Goal: Transaction & Acquisition: Obtain resource

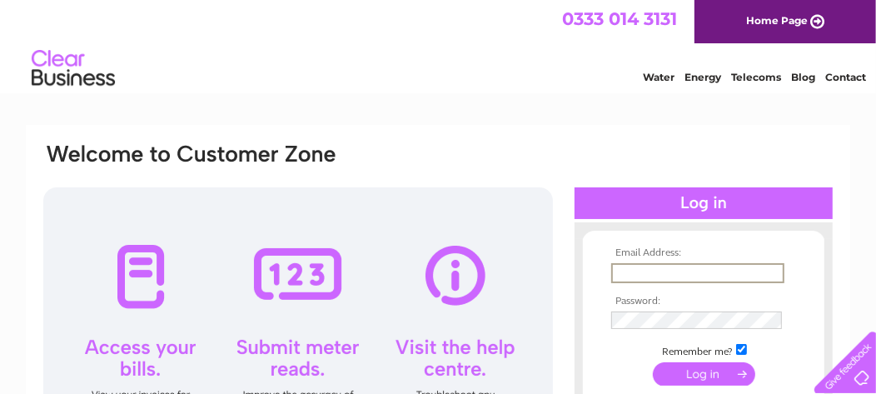
click at [721, 271] on input "text" at bounding box center [697, 273] width 173 height 20
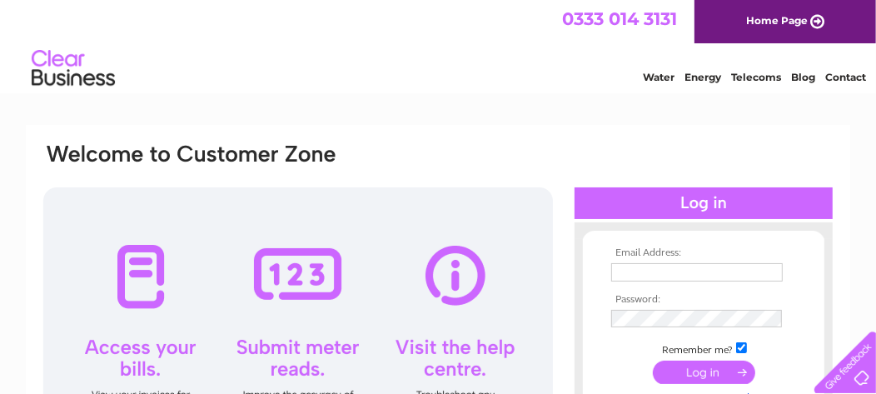
type input "amanda@prosteelfab.co.uk"
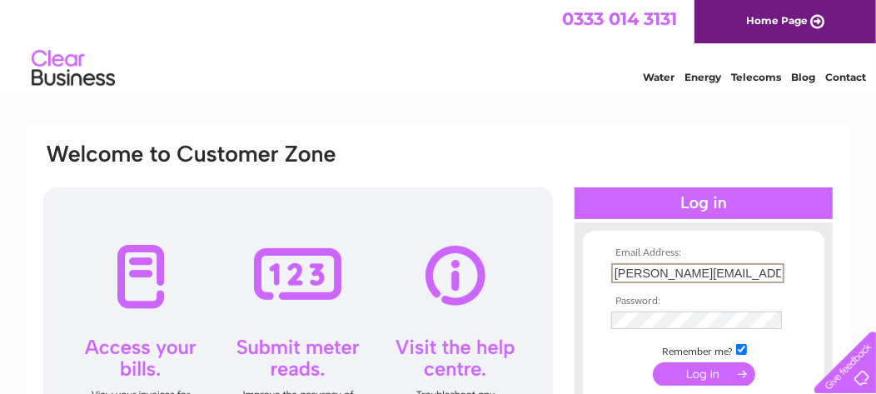
click at [671, 368] on input "submit" at bounding box center [704, 373] width 102 height 23
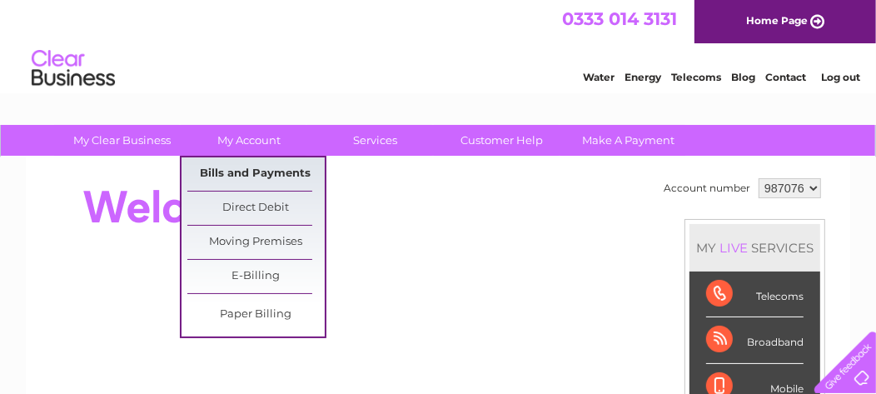
click at [251, 171] on link "Bills and Payments" at bounding box center [255, 173] width 137 height 33
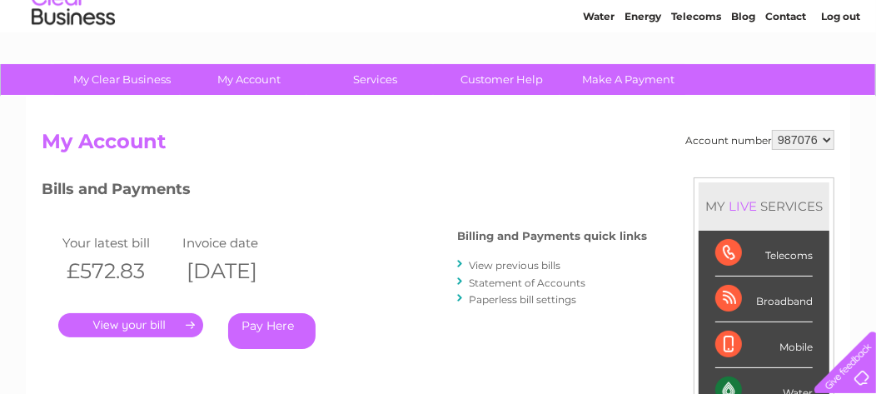
scroll to position [82, 0]
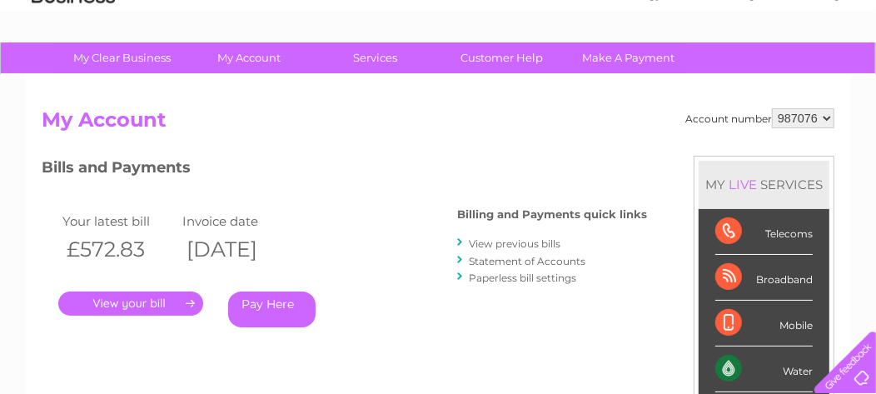
click at [167, 295] on link "." at bounding box center [130, 303] width 145 height 24
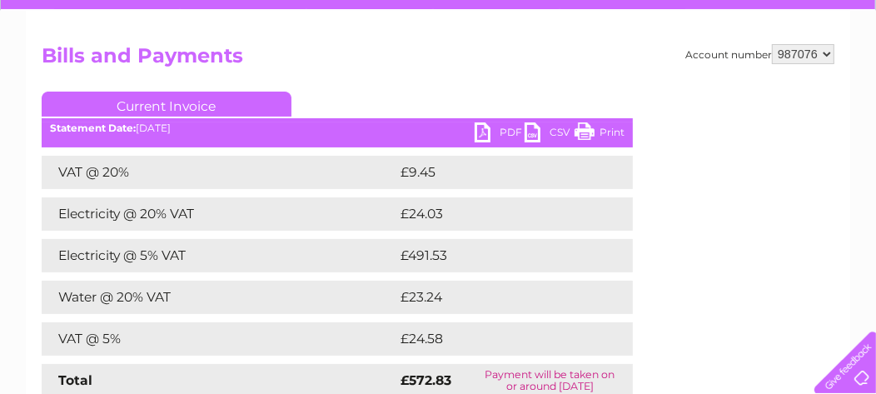
scroll to position [166, 0]
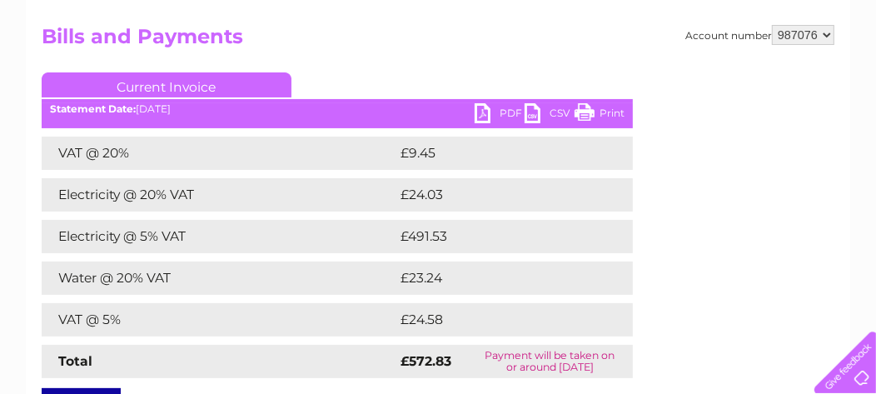
click at [385, 57] on div "Account number 987076 Bills and Payments Current Invoice PDF CSV Print £9.45" at bounding box center [438, 217] width 793 height 384
click at [507, 112] on link "PDF" at bounding box center [500, 115] width 50 height 24
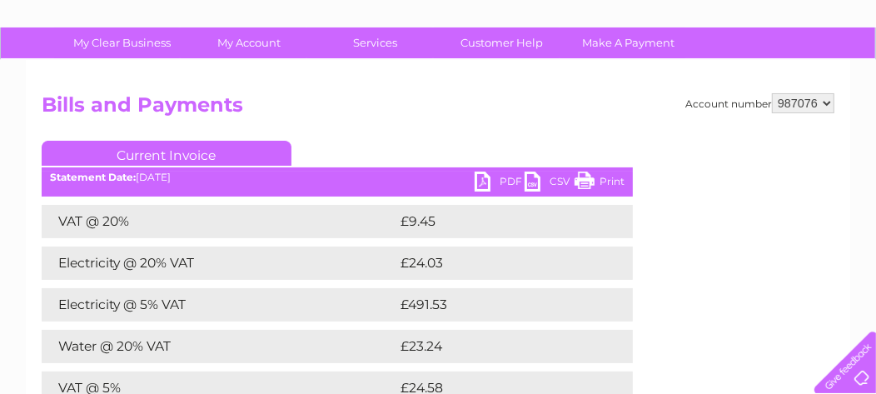
scroll to position [0, 0]
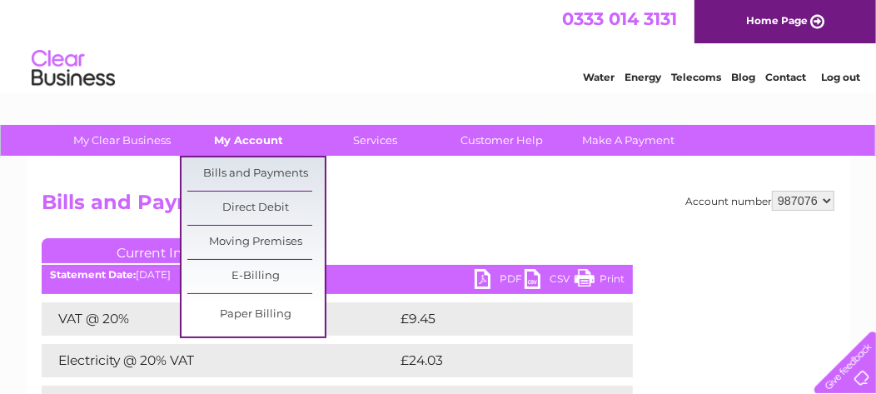
click at [240, 140] on link "My Account" at bounding box center [249, 140] width 137 height 31
click at [234, 162] on link "Bills and Payments" at bounding box center [255, 173] width 137 height 33
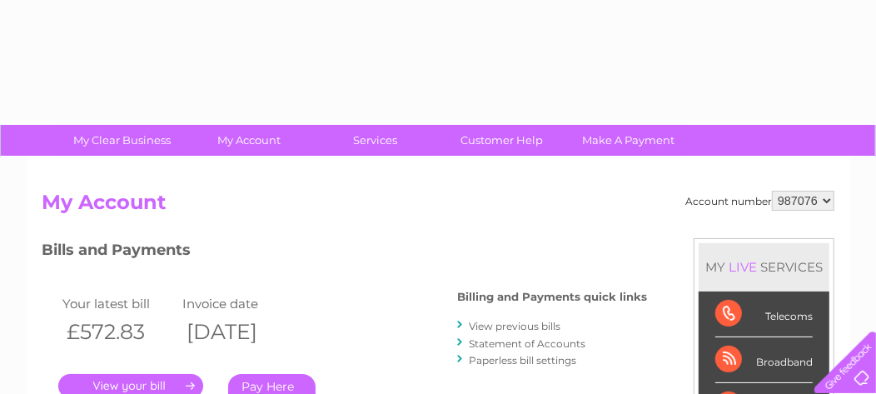
click at [534, 323] on link "View previous bills" at bounding box center [515, 326] width 92 height 12
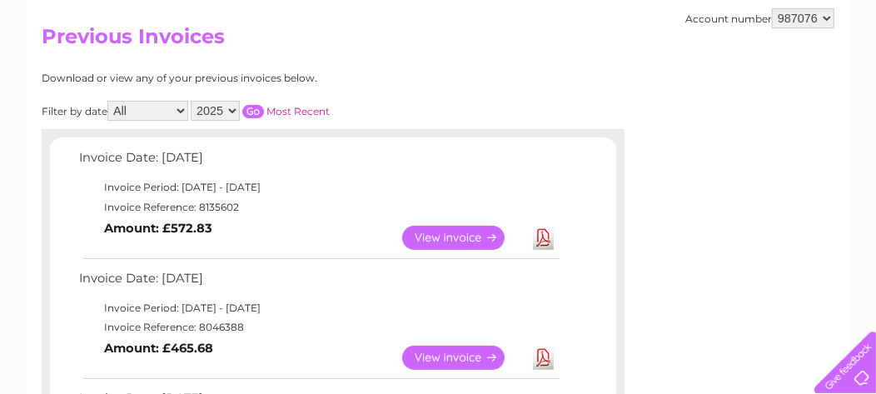
scroll to position [250, 0]
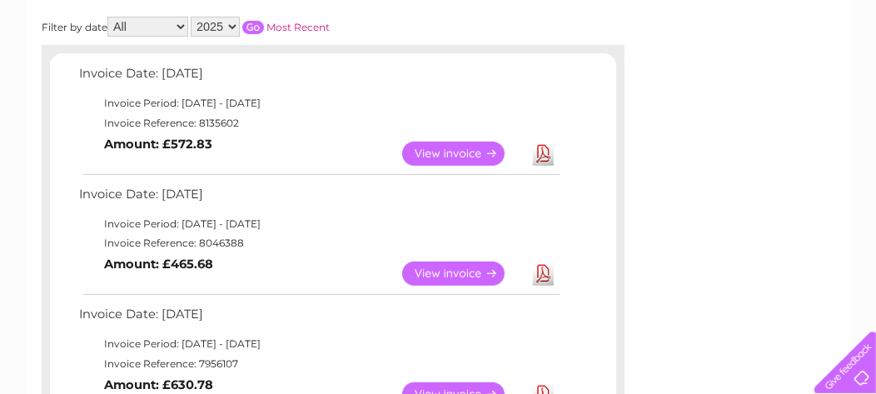
click at [538, 264] on link "Download" at bounding box center [543, 273] width 21 height 24
click at [547, 269] on link "Download" at bounding box center [543, 273] width 21 height 24
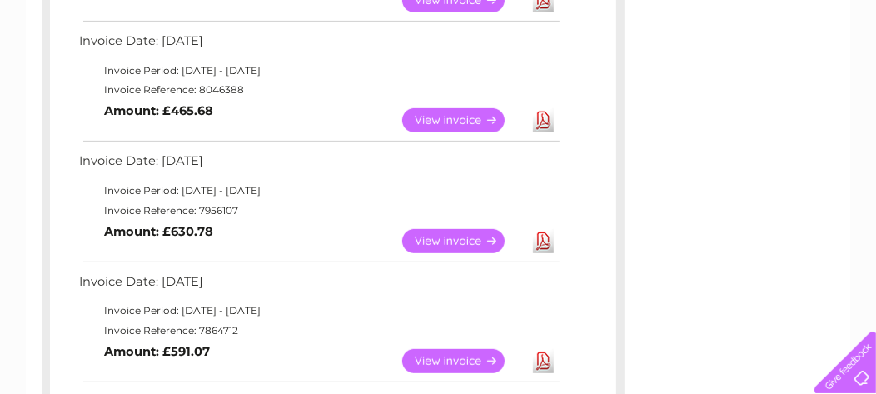
scroll to position [415, 0]
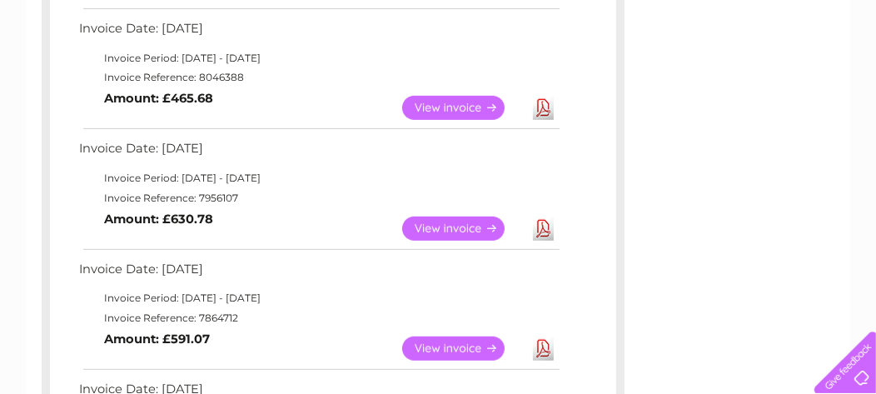
click at [540, 221] on link "Download" at bounding box center [543, 228] width 21 height 24
click at [551, 343] on link "Download" at bounding box center [543, 348] width 21 height 24
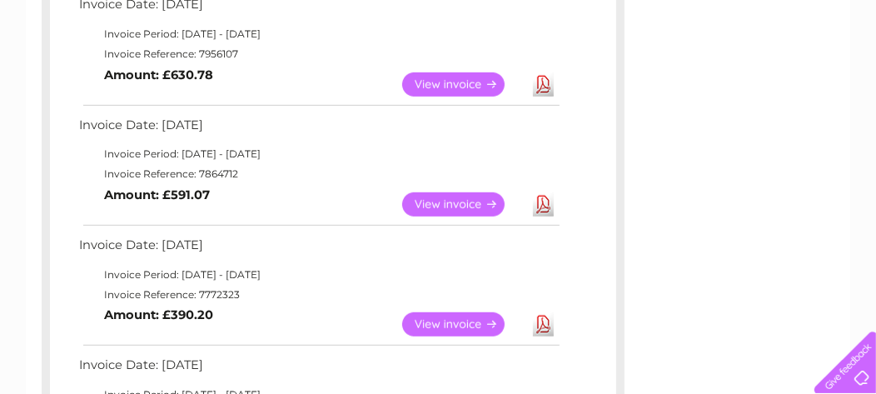
scroll to position [583, 0]
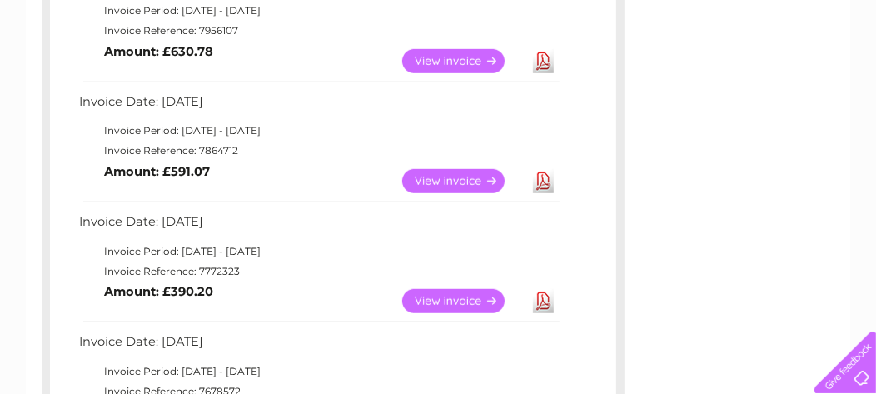
click at [539, 301] on link "Download" at bounding box center [543, 301] width 21 height 24
